Goal: Transaction & Acquisition: Purchase product/service

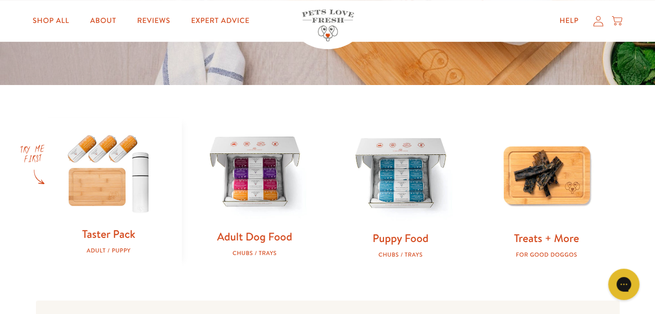
click at [261, 182] on img at bounding box center [255, 173] width 113 height 113
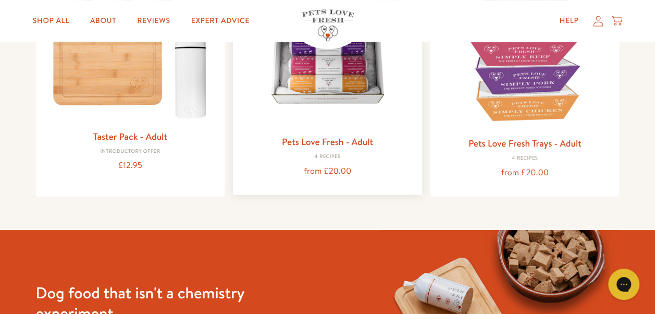
scroll to position [156, 0]
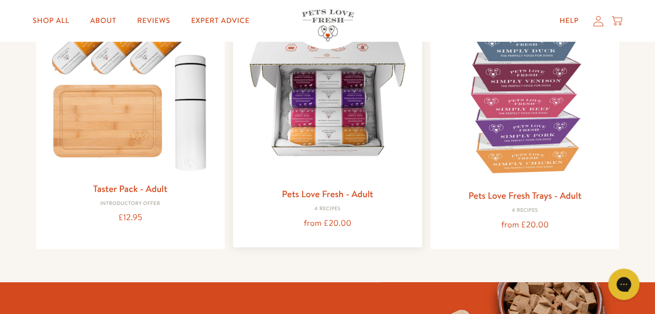
click at [323, 112] on img at bounding box center [327, 95] width 173 height 173
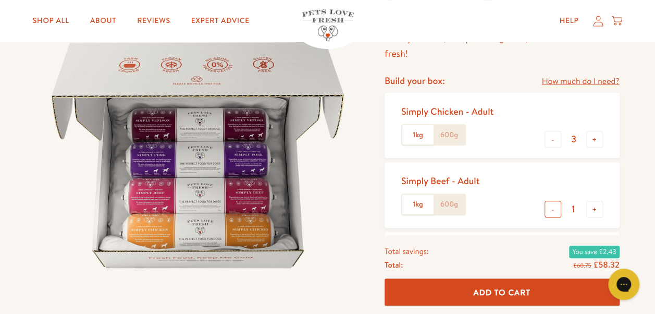
click at [553, 209] on button "-" at bounding box center [553, 209] width 17 height 17
type input "0"
click at [592, 140] on button "+" at bounding box center [594, 139] width 17 height 17
type input "4"
click at [487, 290] on span "Add To Cart" at bounding box center [501, 291] width 57 height 11
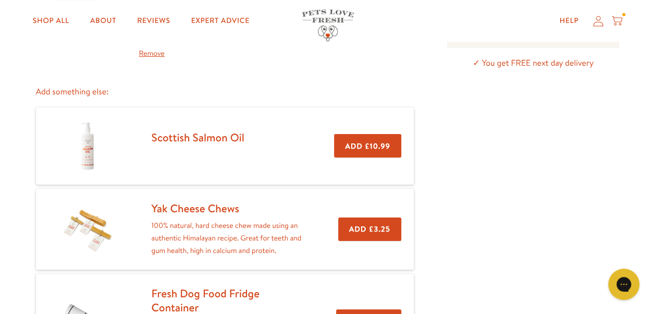
scroll to position [52, 0]
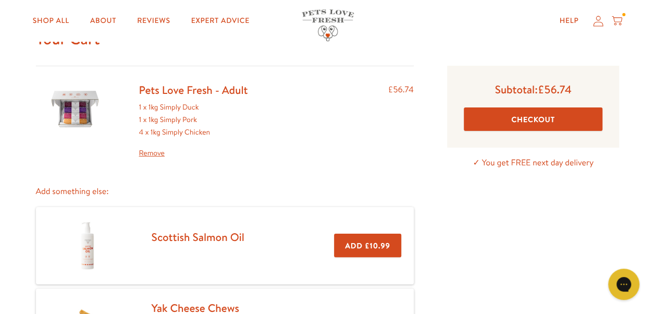
click at [173, 90] on link "Pets Love Fresh - Adult" at bounding box center [193, 89] width 109 height 15
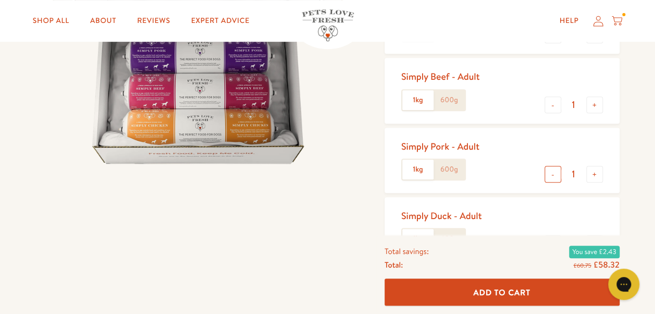
click at [553, 176] on button "-" at bounding box center [553, 174] width 17 height 17
type input "0"
click at [554, 104] on button "-" at bounding box center [553, 104] width 17 height 17
type input "0"
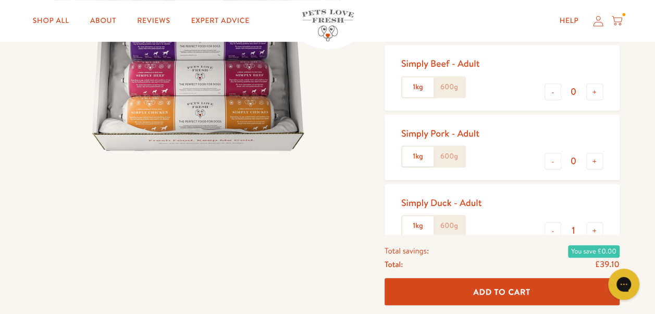
scroll to position [313, 0]
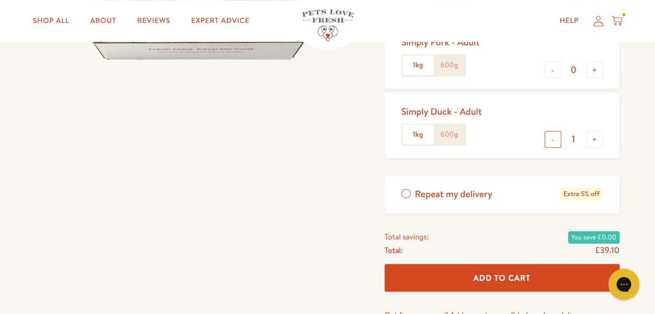
click at [554, 141] on button "-" at bounding box center [553, 139] width 17 height 17
type input "0"
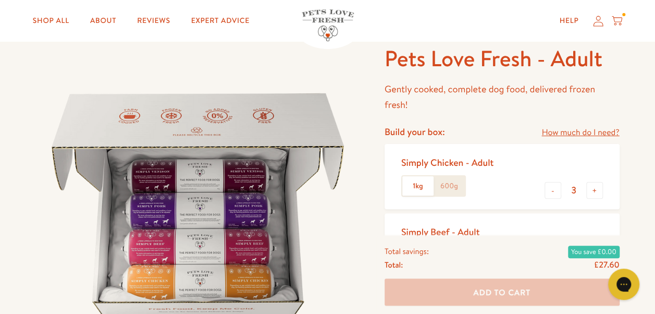
scroll to position [52, 0]
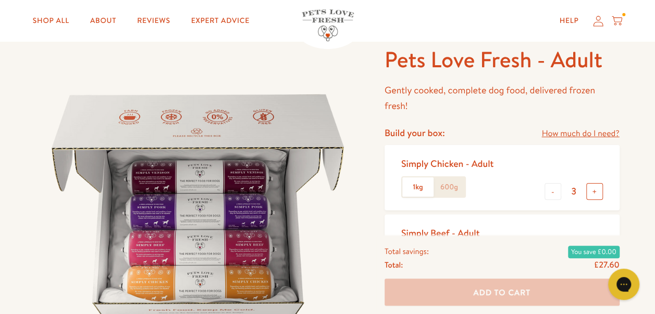
click at [593, 192] on button "+" at bounding box center [594, 191] width 17 height 17
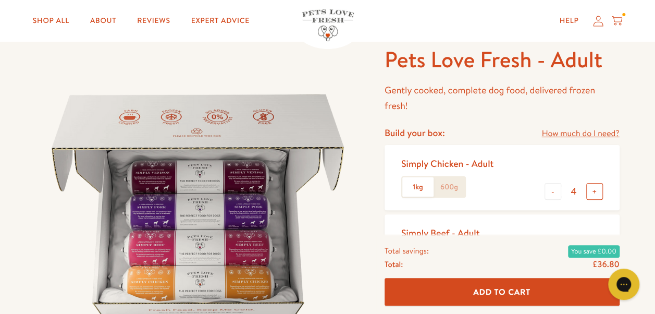
click at [594, 191] on button "+" at bounding box center [594, 191] width 17 height 17
click at [594, 193] on button "+" at bounding box center [594, 191] width 17 height 17
type input "6"
click at [497, 291] on span "Add To Cart" at bounding box center [501, 291] width 57 height 11
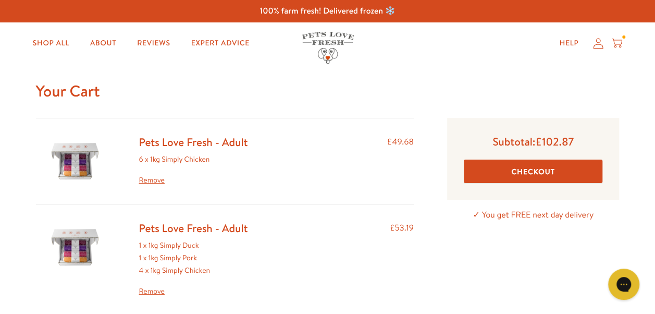
click at [157, 290] on link "Remove" at bounding box center [193, 291] width 109 height 13
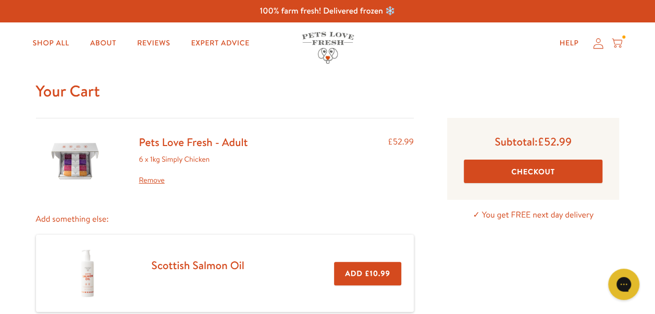
click at [522, 172] on button "Checkout" at bounding box center [533, 171] width 139 height 23
